Goal: Transaction & Acquisition: Obtain resource

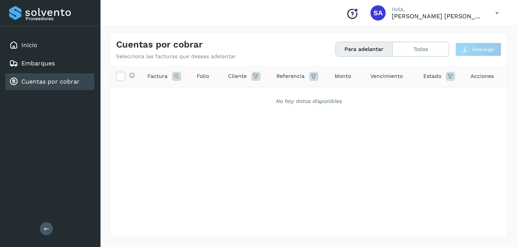
click at [35, 79] on link "Cuentas por cobrar" at bounding box center [50, 81] width 58 height 7
click at [29, 46] on link "Inicio" at bounding box center [29, 44] width 16 height 7
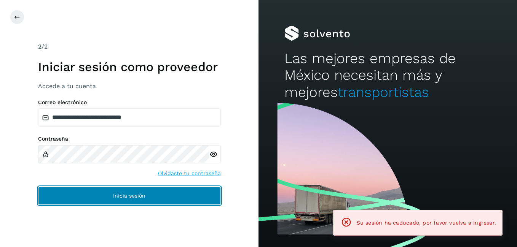
click at [95, 194] on button "Inicia sesión" at bounding box center [129, 196] width 183 height 18
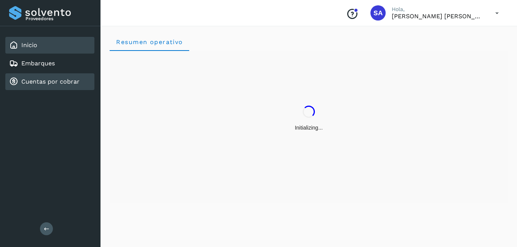
click at [46, 78] on link "Cuentas por cobrar" at bounding box center [50, 81] width 58 height 7
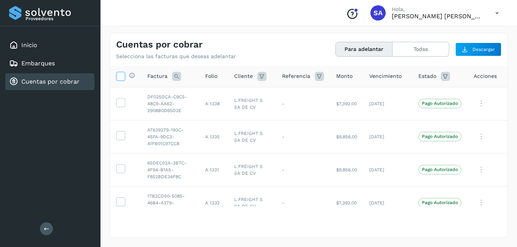
click at [116, 75] on icon at bounding box center [120, 76] width 8 height 8
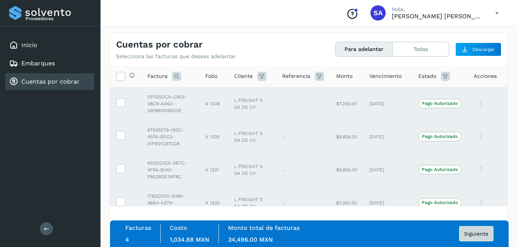
click at [467, 234] on span "Siguiente" at bounding box center [476, 233] width 24 height 5
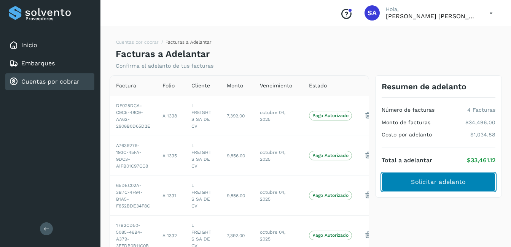
click at [453, 178] on button "Solicitar adelanto" at bounding box center [439, 182] width 114 height 18
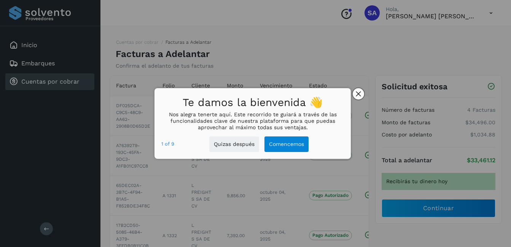
click at [357, 92] on icon "close," at bounding box center [358, 93] width 5 height 5
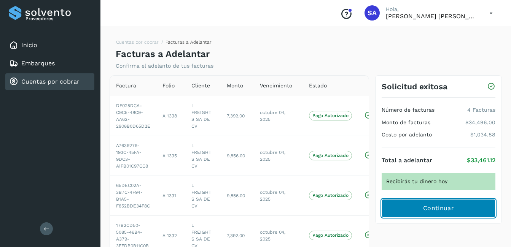
click at [439, 208] on span "Continuar" at bounding box center [438, 208] width 31 height 8
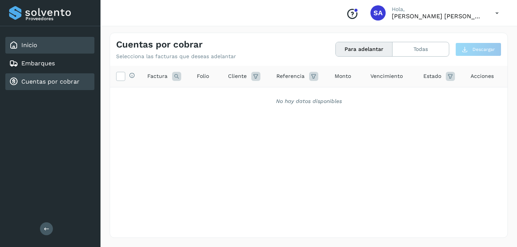
click at [30, 49] on link "Inicio" at bounding box center [29, 44] width 16 height 7
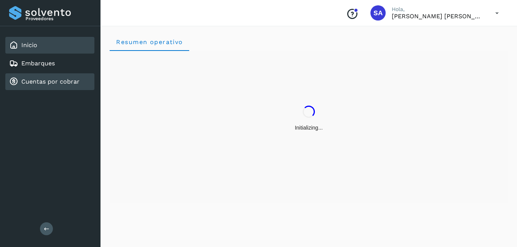
click at [41, 80] on link "Cuentas por cobrar" at bounding box center [50, 81] width 58 height 7
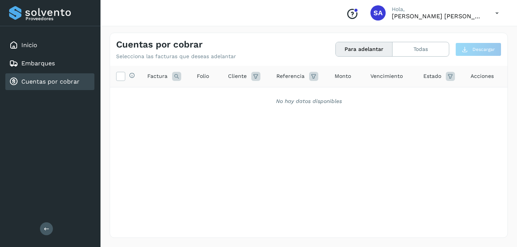
click at [45, 80] on link "Cuentas por cobrar" at bounding box center [50, 81] width 58 height 7
click at [38, 80] on link "Cuentas por cobrar" at bounding box center [50, 81] width 58 height 7
click at [58, 84] on link "Cuentas por cobrar" at bounding box center [50, 81] width 58 height 7
click at [35, 46] on link "Inicio" at bounding box center [29, 44] width 16 height 7
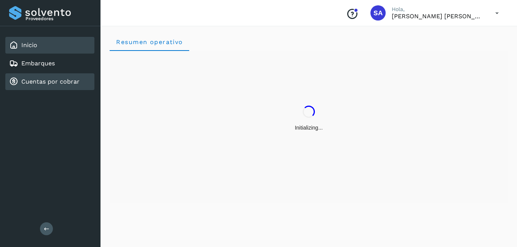
click at [51, 82] on link "Cuentas por cobrar" at bounding box center [50, 81] width 58 height 7
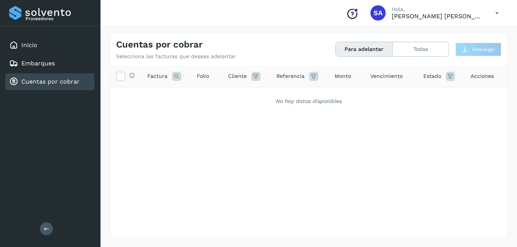
click at [53, 82] on link "Cuentas por cobrar" at bounding box center [50, 81] width 58 height 7
click at [23, 42] on link "Inicio" at bounding box center [29, 44] width 16 height 7
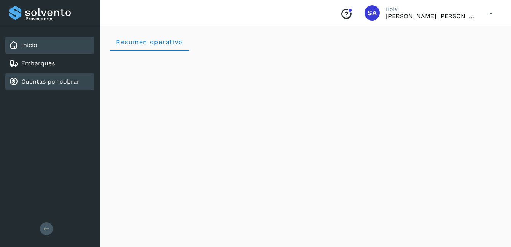
click at [54, 84] on link "Cuentas por cobrar" at bounding box center [50, 81] width 58 height 7
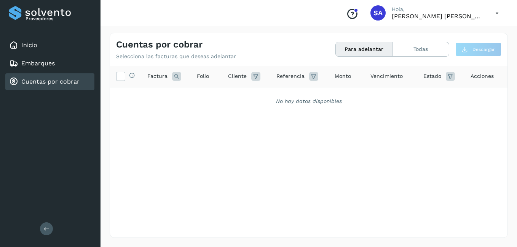
click at [56, 85] on link "Cuentas por cobrar" at bounding box center [50, 81] width 58 height 7
click at [57, 86] on div "Cuentas por cobrar" at bounding box center [44, 81] width 70 height 9
